Goal: Find contact information: Find contact information

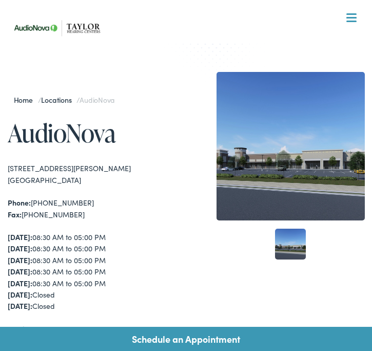
click at [353, 21] on span at bounding box center [352, 22] width 10 height 2
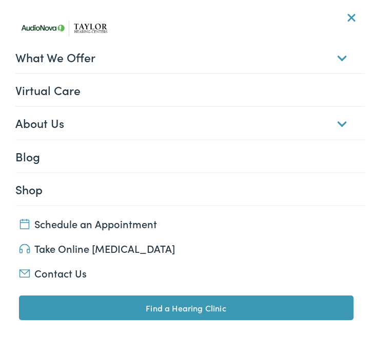
click at [341, 128] on link "About Us" at bounding box center [190, 123] width 350 height 32
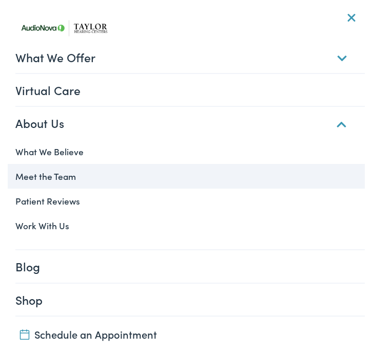
click at [69, 176] on link "Meet the Team" at bounding box center [187, 176] width 358 height 25
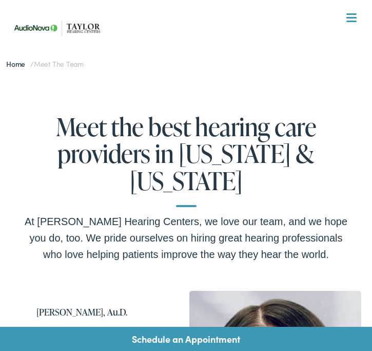
click at [86, 28] on img at bounding box center [59, 28] width 103 height 36
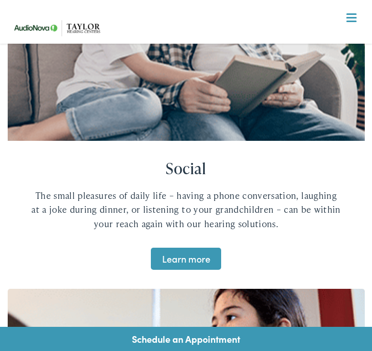
scroll to position [2399, 0]
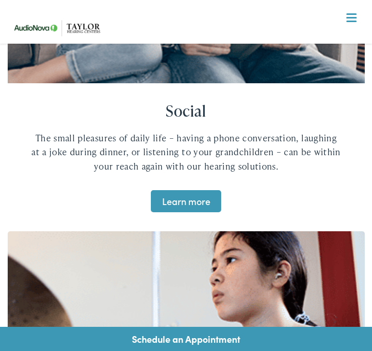
click at [360, 15] on nav "What We Offer Comprehensive & Holistic Care Hearing Testing & Evaluation Hearin…" at bounding box center [187, 105] width 358 height 211
click at [352, 18] on span at bounding box center [352, 18] width 10 height 2
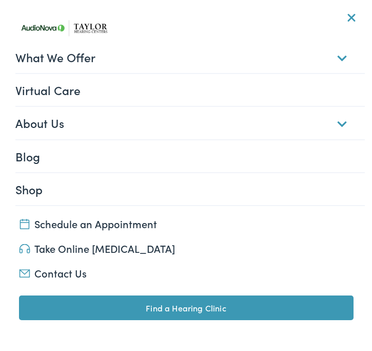
click at [61, 272] on link "Contact Us" at bounding box center [186, 273] width 335 height 14
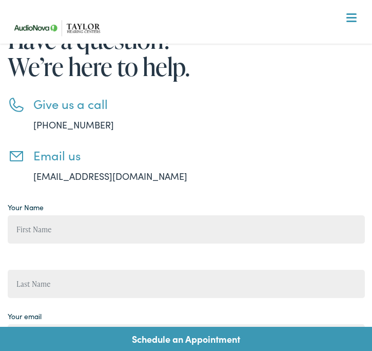
scroll to position [118, 0]
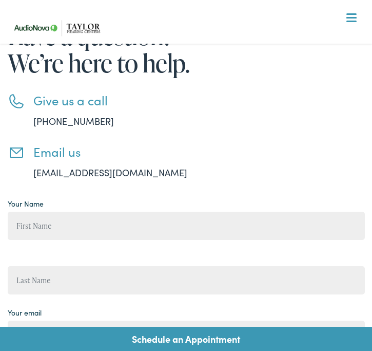
click at [33, 123] on link "888-480-2052" at bounding box center [73, 121] width 81 height 13
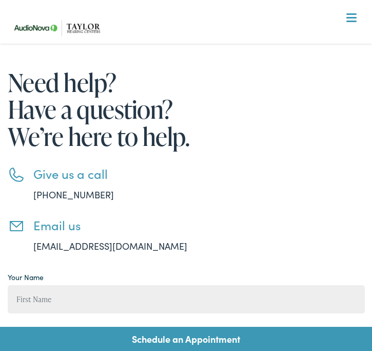
scroll to position [0, 0]
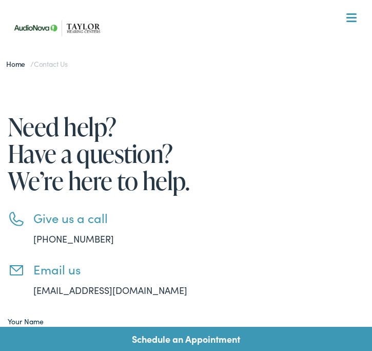
click at [352, 18] on span at bounding box center [352, 18] width 10 height 2
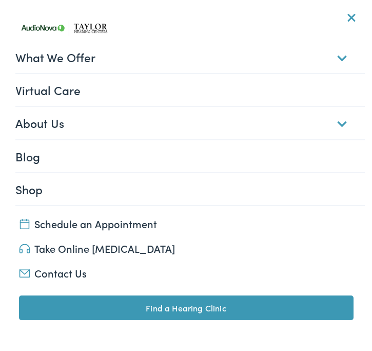
click at [166, 93] on link "Virtual Care" at bounding box center [190, 90] width 350 height 32
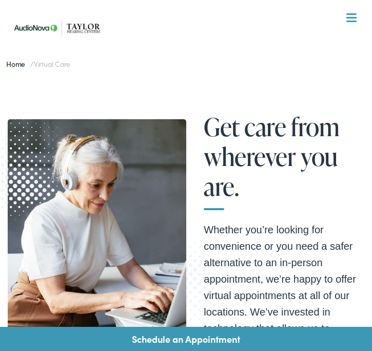
click at [348, 15] on div at bounding box center [352, 18] width 10 height 10
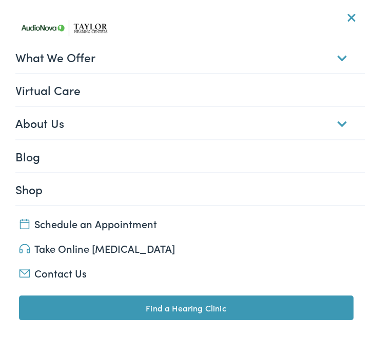
click at [177, 127] on link "About Us" at bounding box center [190, 123] width 350 height 32
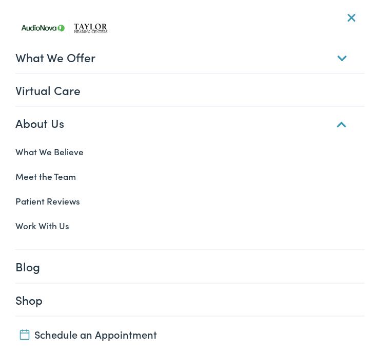
click at [170, 124] on link "About Us" at bounding box center [190, 123] width 350 height 32
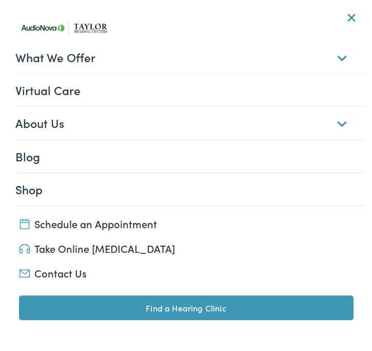
click at [57, 274] on link "Contact Us" at bounding box center [186, 273] width 335 height 14
